Goal: Information Seeking & Learning: Check status

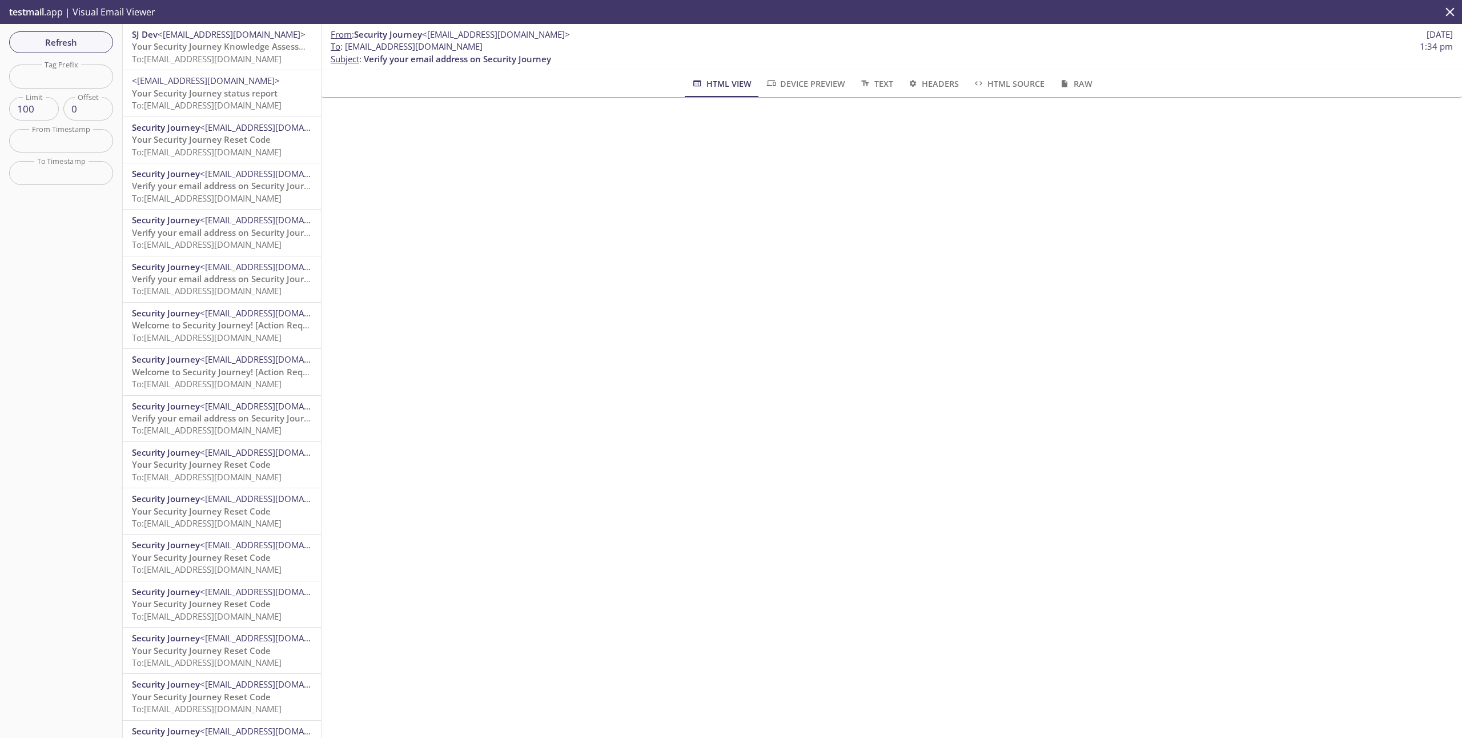
drag, startPoint x: 513, startPoint y: 50, endPoint x: 343, endPoint y: 44, distance: 169.7
click at [343, 44] on span "To : [EMAIL_ADDRESS][DOMAIN_NAME] 1:34 pm" at bounding box center [892, 47] width 1122 height 12
copy span "[EMAIL_ADDRESS][DOMAIN_NAME]"
click at [85, 50] on button "Refresh" at bounding box center [61, 42] width 104 height 22
click at [85, 50] on div "Refresh Filters Tag Prefix Tag Prefix Limit 100 Limit Offset 0 Offset From Time…" at bounding box center [61, 381] width 123 height 714
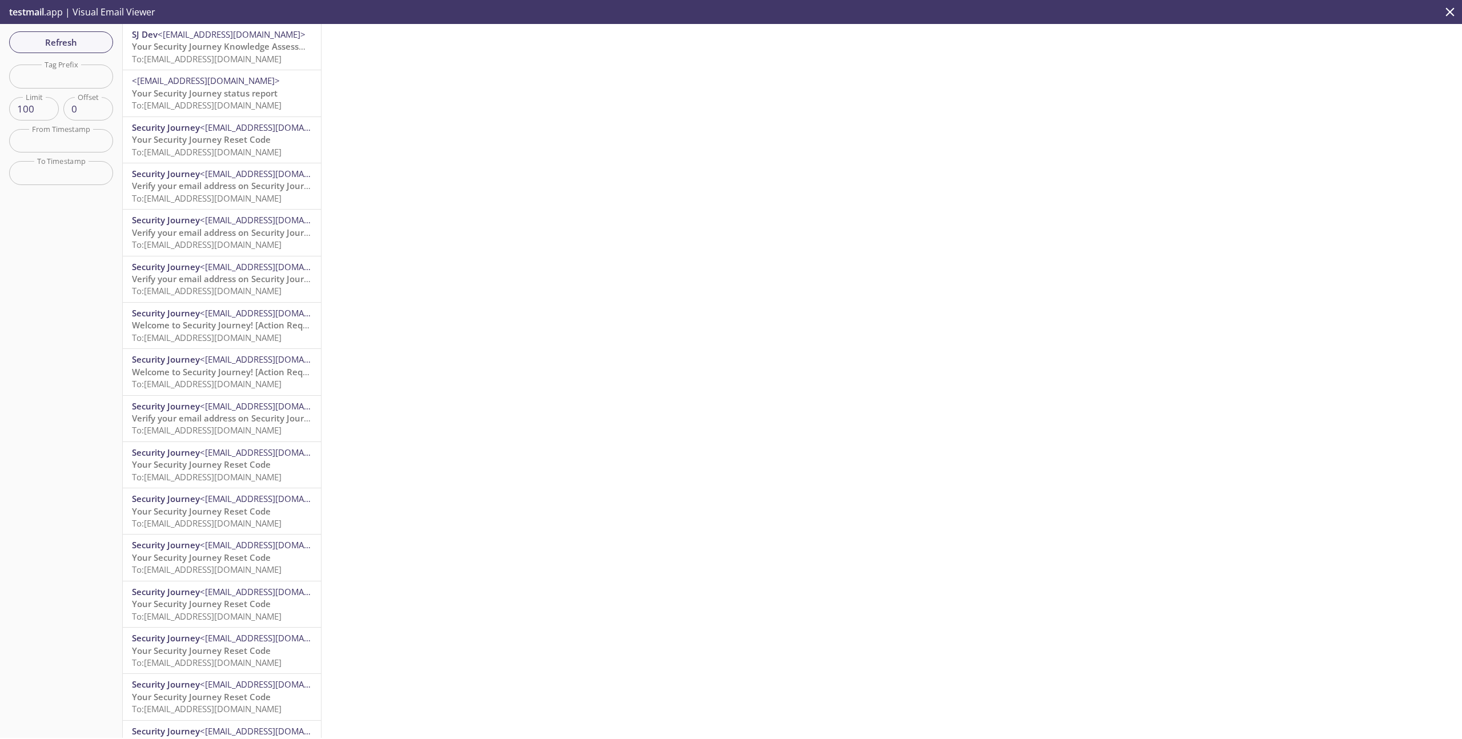
click at [78, 29] on div "Refresh Filters Tag Prefix Tag Prefix Limit 100 Limit Offset 0 Offset From Time…" at bounding box center [61, 381] width 123 height 714
click at [78, 37] on span "Refresh" at bounding box center [61, 42] width 86 height 15
click at [74, 48] on span "Refresh" at bounding box center [61, 42] width 86 height 15
click at [228, 53] on span "To: [EMAIL_ADDRESS][DOMAIN_NAME]" at bounding box center [207, 58] width 150 height 11
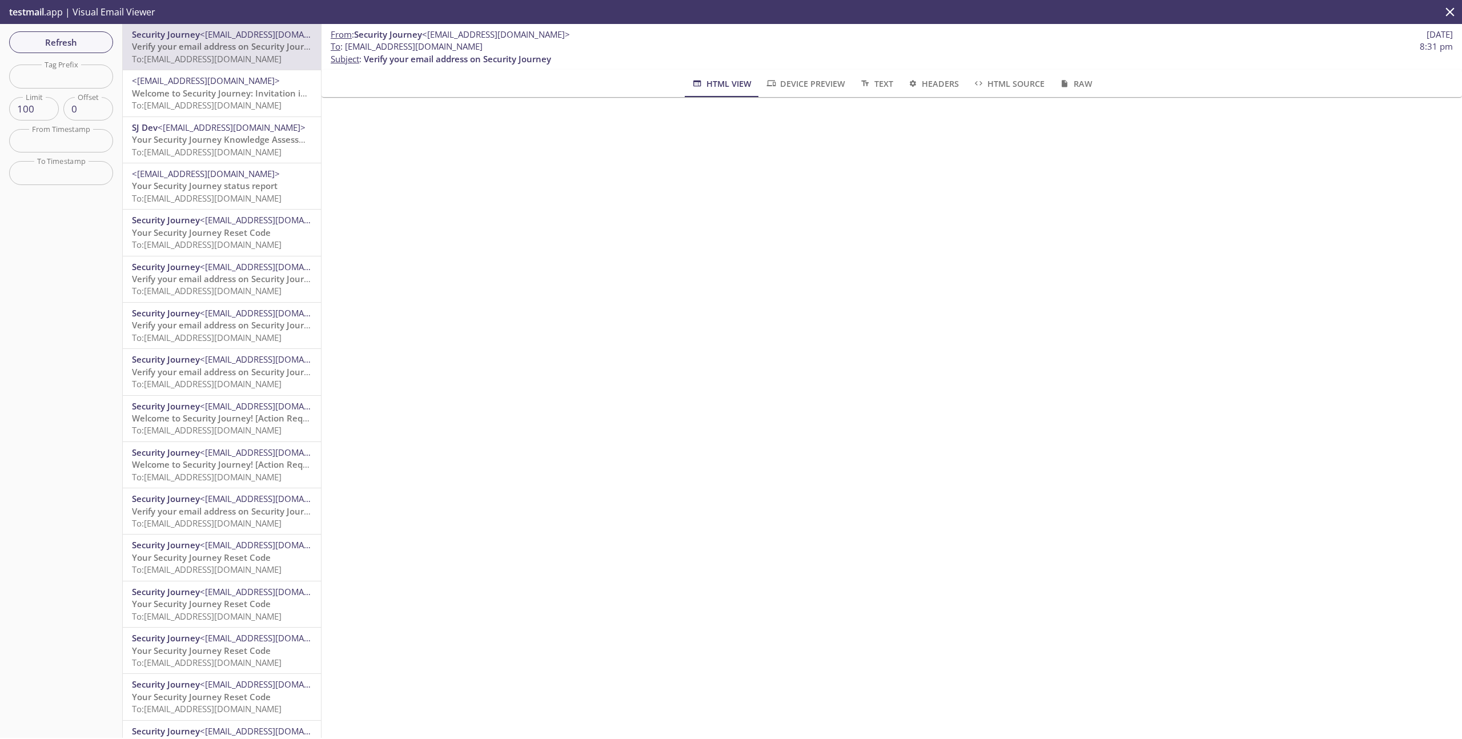
drag, startPoint x: 487, startPoint y: 46, endPoint x: 344, endPoint y: 50, distance: 142.3
click at [344, 50] on span "To : [EMAIL_ADDRESS][DOMAIN_NAME] 8:31 pm" at bounding box center [892, 47] width 1122 height 12
copy span "[EMAIL_ADDRESS][DOMAIN_NAME]"
